Goal: Transaction & Acquisition: Purchase product/service

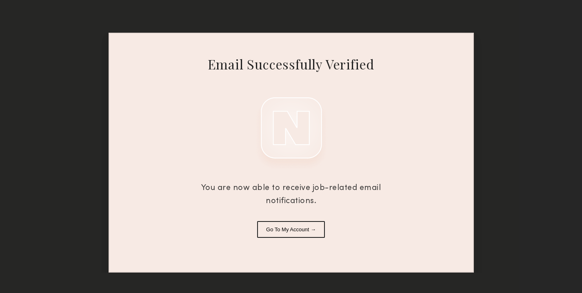
click at [279, 232] on button "Go To My Account →" at bounding box center [291, 229] width 68 height 17
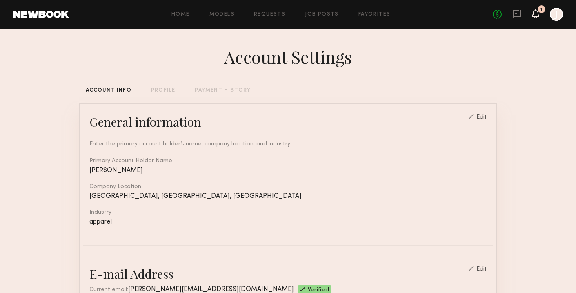
click at [534, 13] on icon at bounding box center [535, 14] width 7 height 6
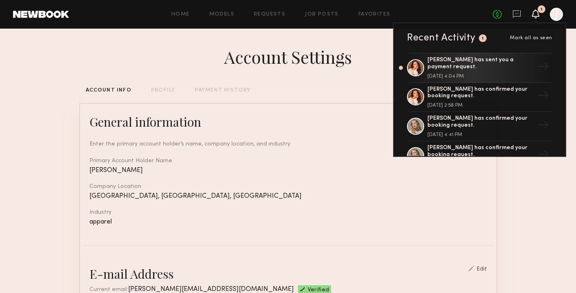
click at [548, 64] on div "[PERSON_NAME] has sent you a payment request. [DATE] 4:04 PM → [PERSON_NAME] ha…" at bounding box center [479, 104] width 171 height 103
click at [472, 63] on div "[PERSON_NAME] has sent you a payment request." at bounding box center [480, 64] width 106 height 14
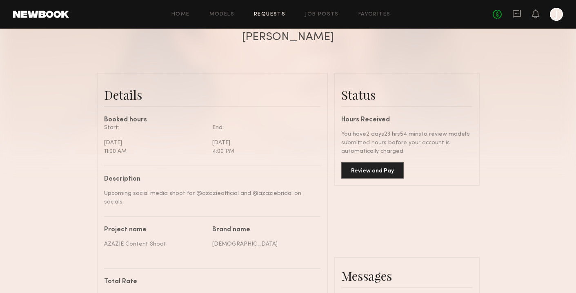
scroll to position [169, 0]
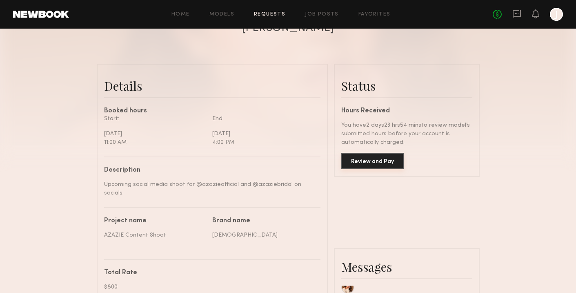
click at [386, 160] on button "Review and Pay" at bounding box center [372, 161] width 62 height 16
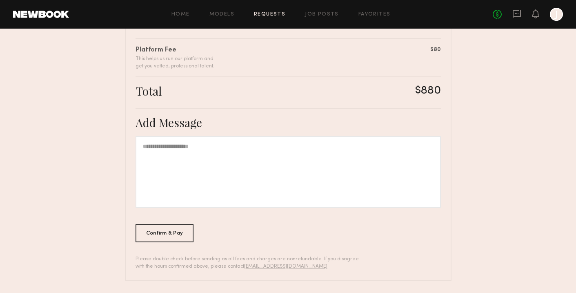
scroll to position [229, 0]
click at [432, 51] on div "$80" at bounding box center [435, 49] width 11 height 9
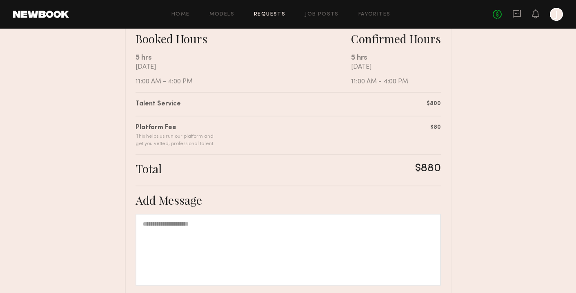
scroll to position [90, 0]
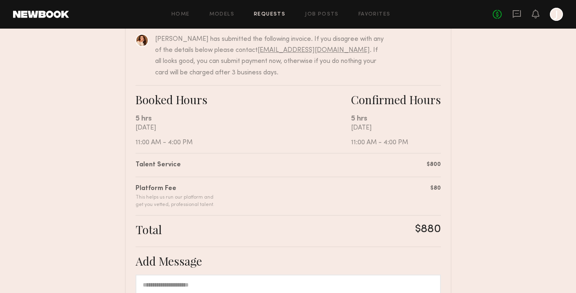
click at [433, 160] on div "$800" at bounding box center [434, 164] width 14 height 9
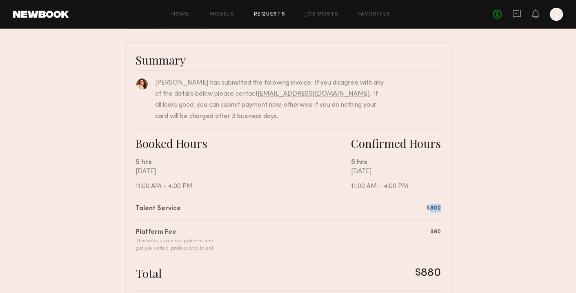
scroll to position [0, 0]
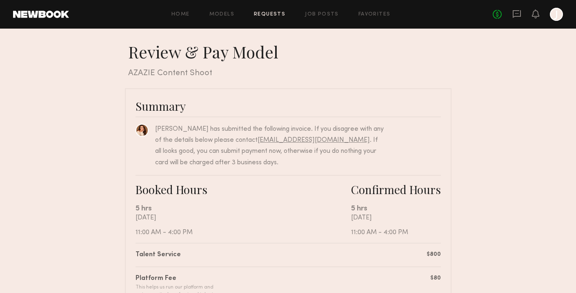
click at [469, 152] on nb-booking-payment "Review & Pay Model Review & Pay Model AZAZIE Content Shoot Summary [PERSON_NAME…" at bounding box center [288, 275] width 576 height 467
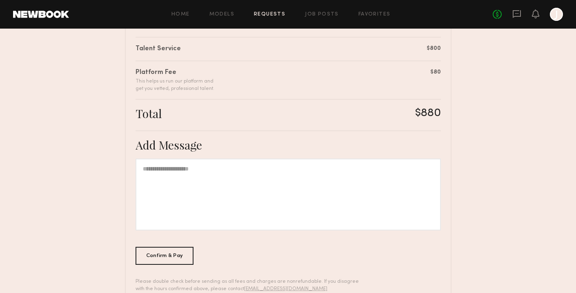
scroll to position [229, 0]
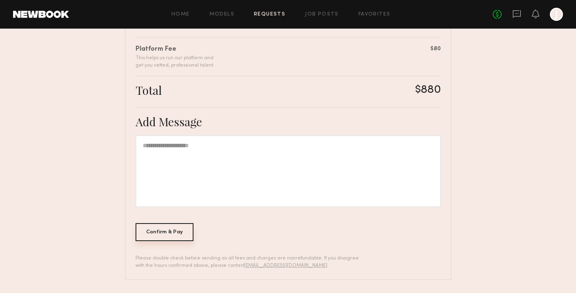
click at [175, 231] on div "Confirm & Pay" at bounding box center [165, 232] width 58 height 18
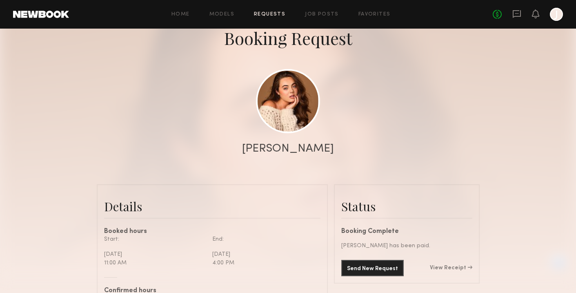
scroll to position [150, 0]
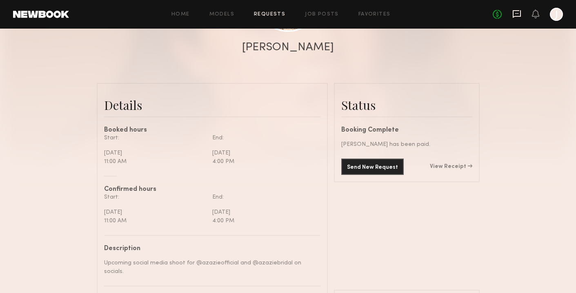
click at [519, 14] on icon at bounding box center [516, 13] width 9 height 9
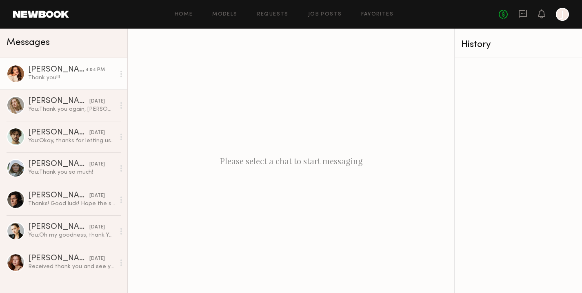
click at [84, 74] on div "Thank you!!!" at bounding box center [71, 78] width 87 height 8
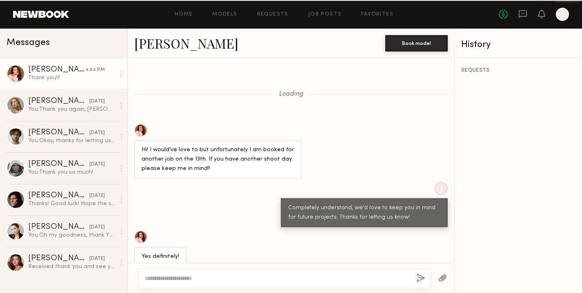
scroll to position [531, 0]
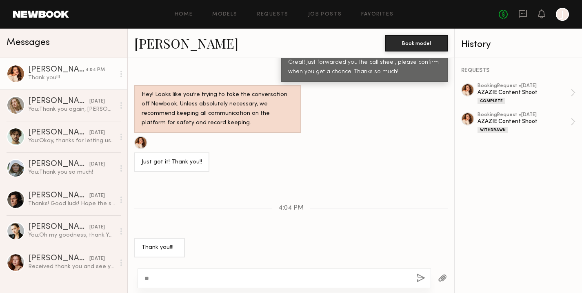
type textarea "*"
type textarea "**********"
click at [423, 278] on button "button" at bounding box center [420, 278] width 9 height 10
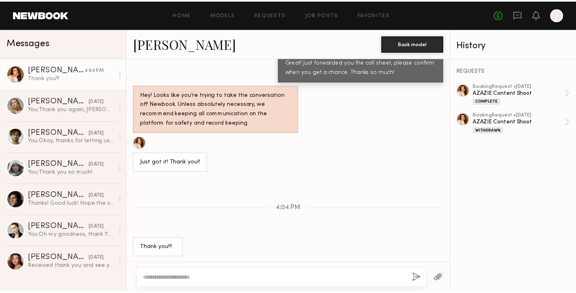
scroll to position [616, 0]
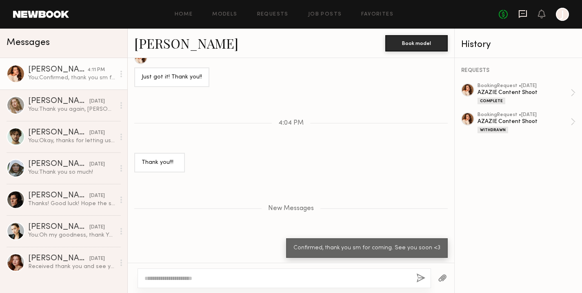
click at [522, 12] on icon at bounding box center [523, 13] width 9 height 9
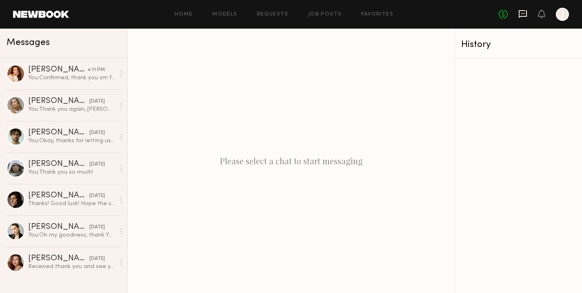
click at [525, 14] on icon at bounding box center [523, 13] width 9 height 9
click at [523, 13] on icon at bounding box center [522, 13] width 3 height 1
click at [522, 13] on icon at bounding box center [522, 13] width 3 height 1
click at [281, 12] on link "Requests" at bounding box center [272, 14] width 31 height 5
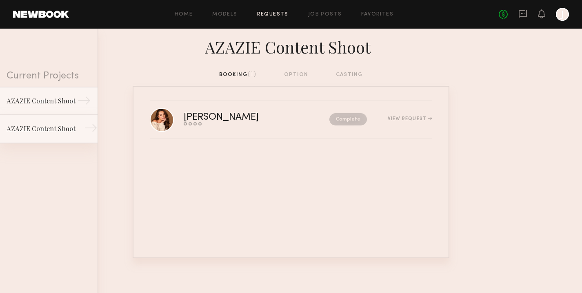
click at [54, 127] on div "AZAZIE Content Shoot" at bounding box center [42, 129] width 71 height 10
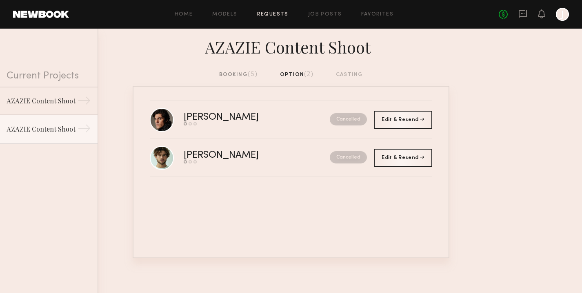
click at [229, 73] on div "booking (5)" at bounding box center [238, 74] width 39 height 9
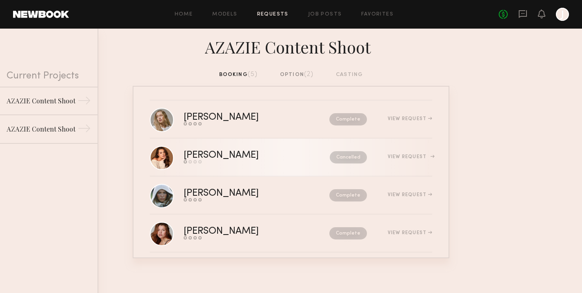
click at [421, 159] on div "View Request" at bounding box center [410, 156] width 45 height 5
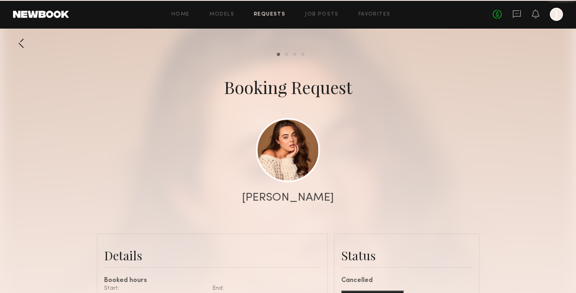
scroll to position [598, 0]
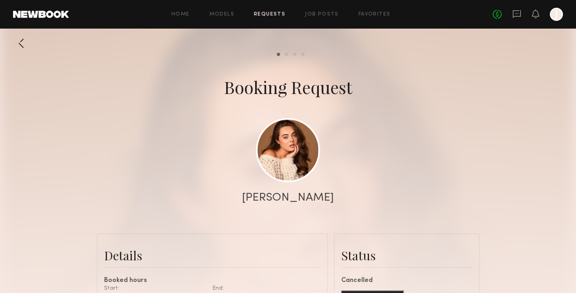
click at [24, 45] on div at bounding box center [21, 43] width 16 height 16
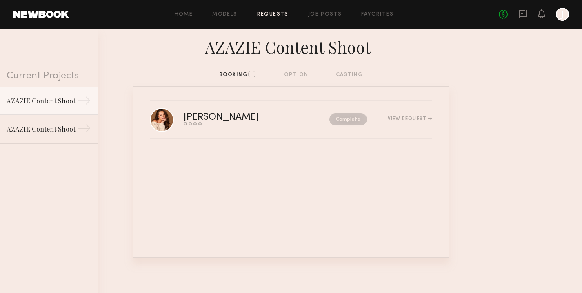
click at [234, 71] on div "booking (1) option casting" at bounding box center [291, 74] width 144 height 9
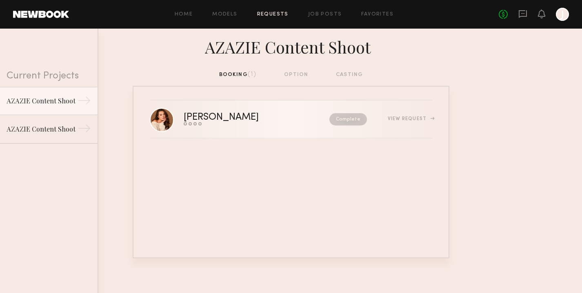
click at [414, 119] on div "View Request" at bounding box center [410, 118] width 45 height 5
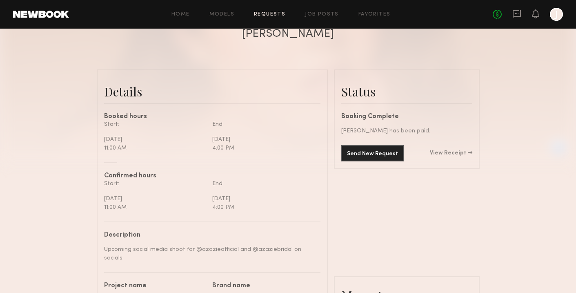
scroll to position [165, 0]
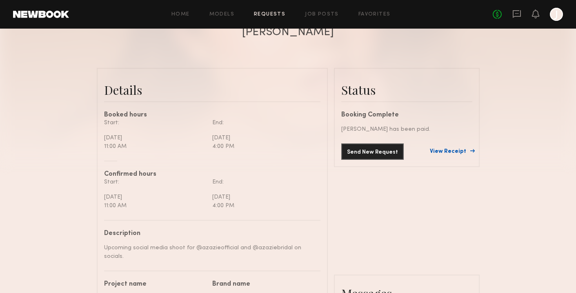
click at [464, 149] on link "View Receipt" at bounding box center [451, 152] width 42 height 6
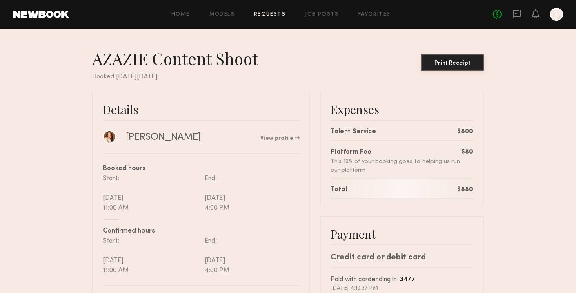
click at [470, 62] on div "Print Receipt" at bounding box center [453, 63] width 56 height 6
